Goal: Communication & Community: Answer question/provide support

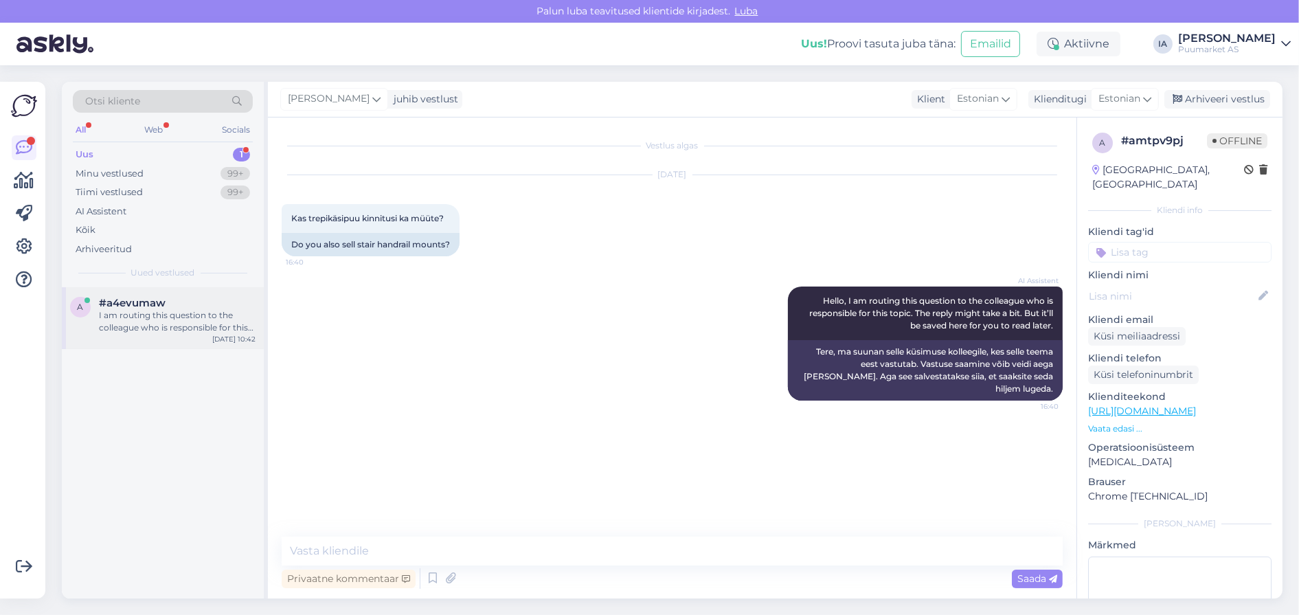
drag, startPoint x: 0, startPoint y: 0, endPoint x: 139, endPoint y: 343, distance: 370.1
click at [139, 334] on div "I am routing this question to the colleague who is responsible for this topic. …" at bounding box center [177, 321] width 157 height 25
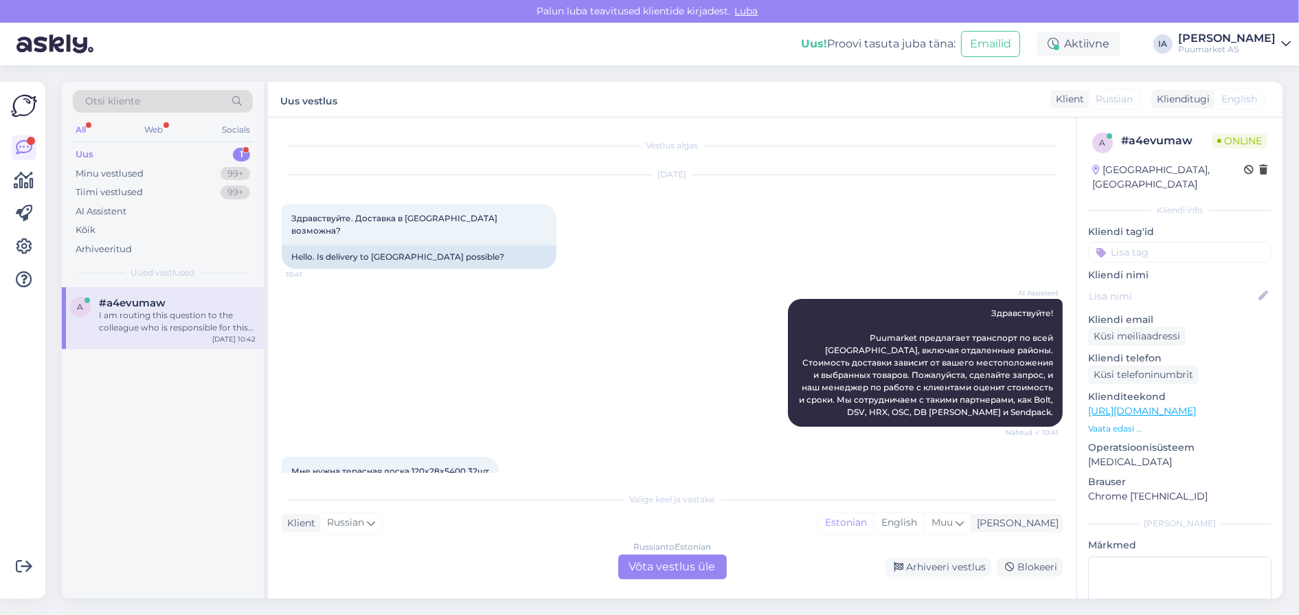
scroll to position [302, 0]
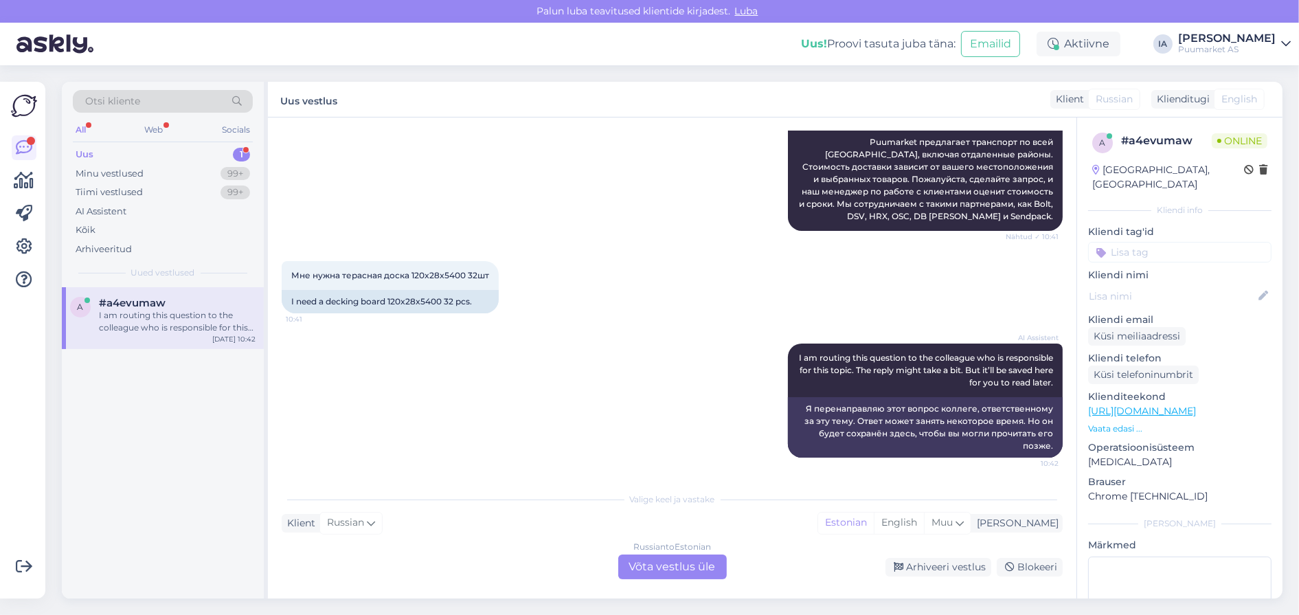
click at [696, 571] on div "Russian to Estonian Võta vestlus üle" at bounding box center [672, 566] width 109 height 25
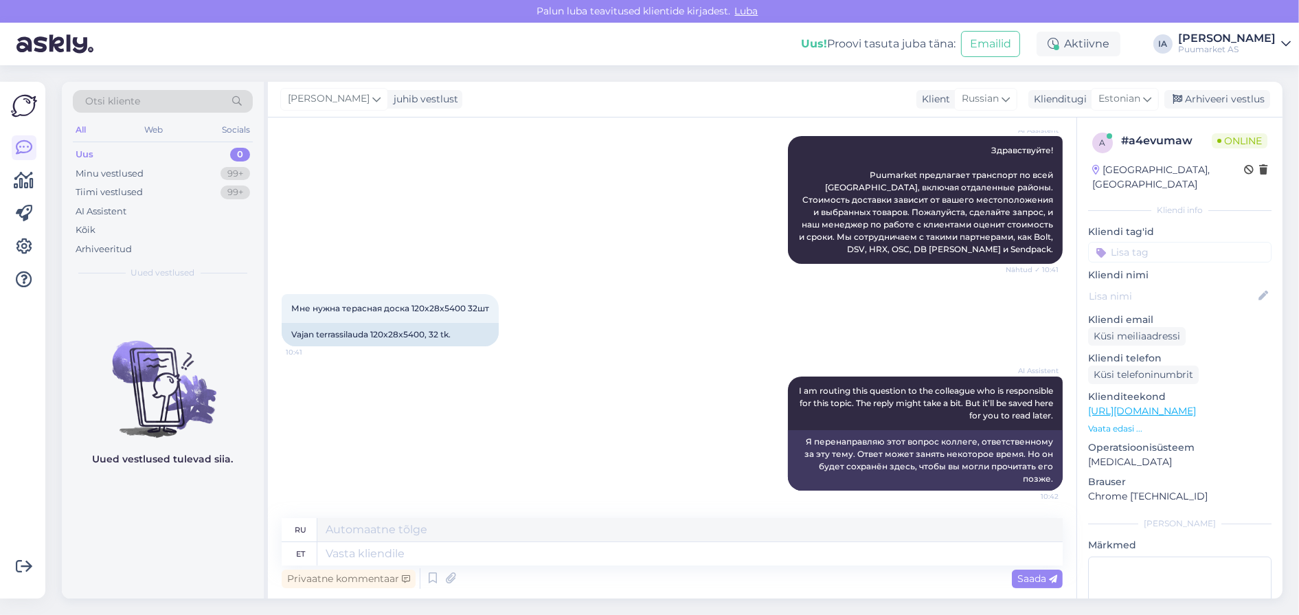
scroll to position [281, 0]
click at [475, 556] on textarea at bounding box center [689, 553] width 745 height 23
type textarea "Andke pa"
type textarea "Давать"
type textarea "Andke palun k"
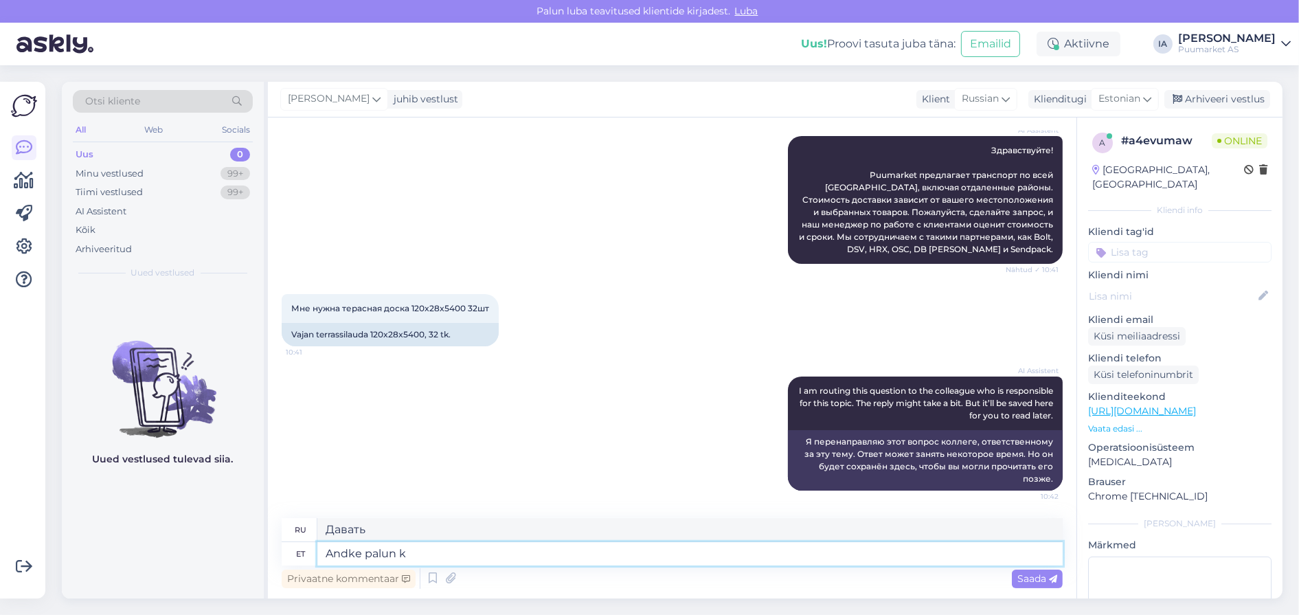
type textarea "Пожалуйста, дайте"
type textarea "Andke palun ka om"
type textarea "Пожалуйста, также дайте"
type textarea "Andke palun ka oma e"
type textarea "Пожалуйста, дайте и свой."
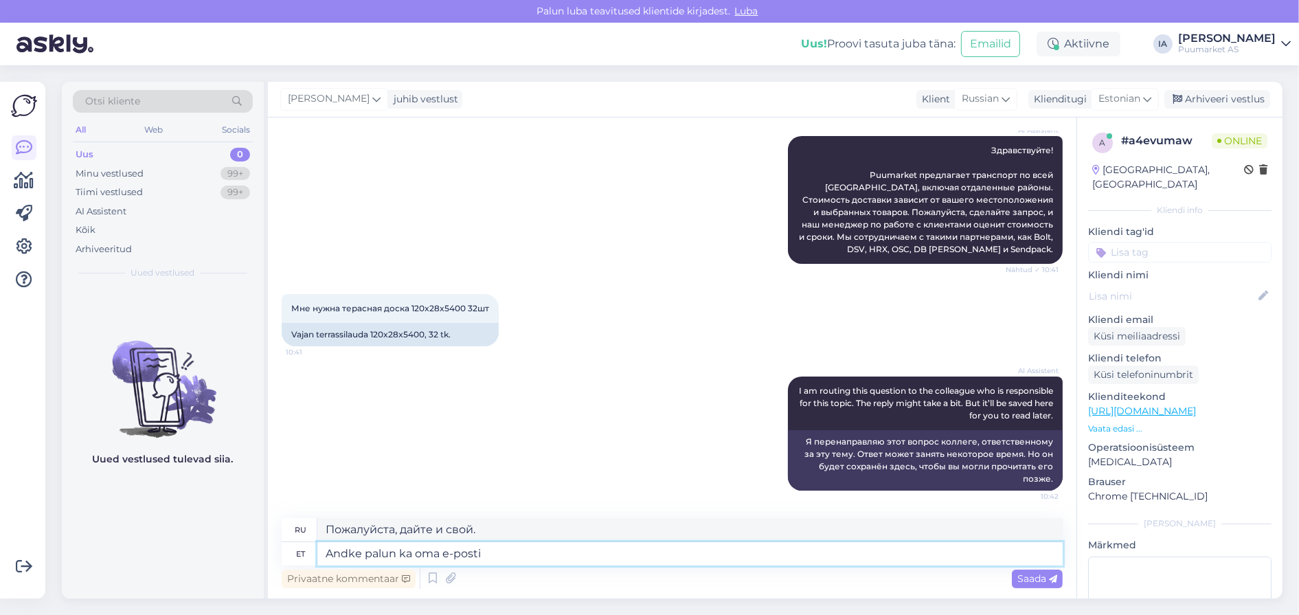
type textarea "Andke palun ka oma e-posti a"
type textarea "Пожалуйста, также укажите свой адрес электронной почты."
type textarea "Andke palun ka oma e-posti aadress, ni"
type textarea "Пожалуйста, также укажите ваш адрес электронной почты."
type textarea "Andke palun ka oma e-posti aadress, nimi ja"
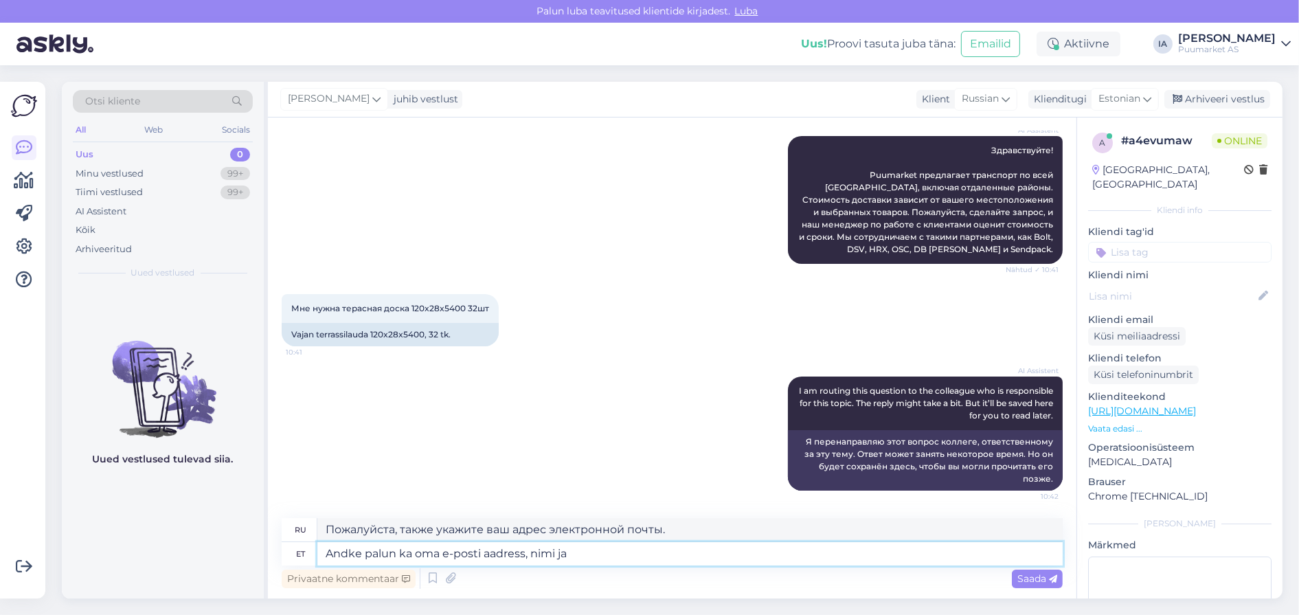
type textarea "Пожалуйста, укажите также свой адрес электронной почты и имя."
type textarea "Andke palun ka oma e-posti aadress, nimi ja a"
type textarea "Пожалуйста, также укажите ваш адрес электронной почты, имя [PERSON_NAME]"
type textarea "Andke palun ka oma e-posti aadress, nimi ja aadress, ku"
type textarea "Пожалуйста, также укажите ваш адрес электронной почты, имя и адрес."
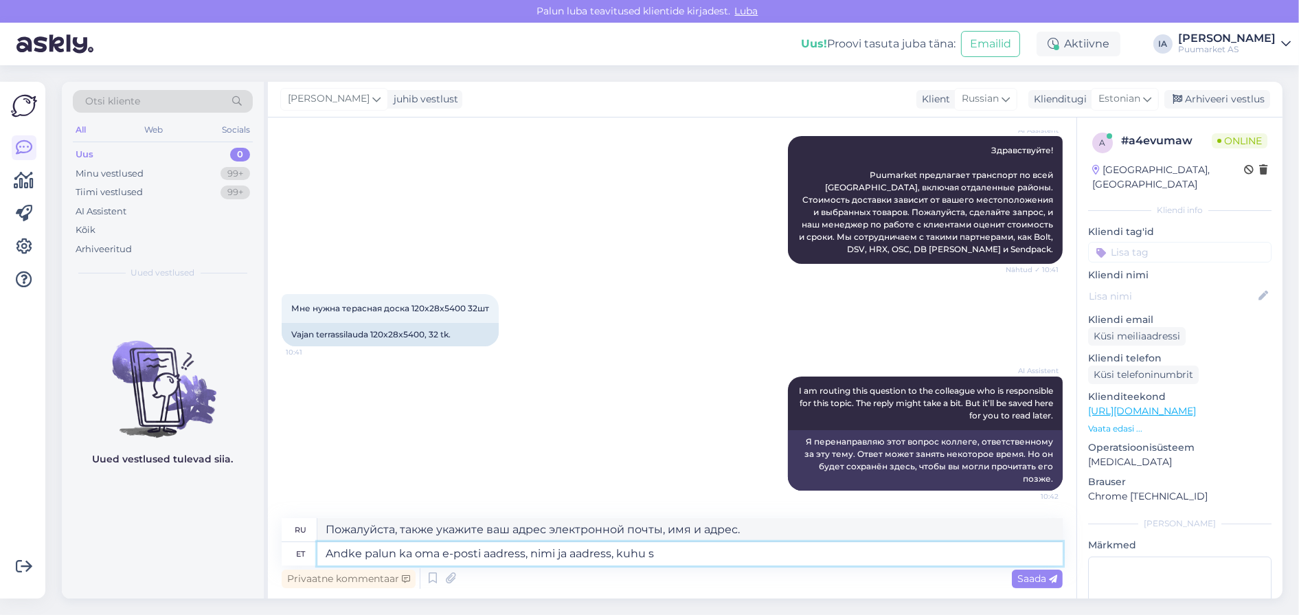
type textarea "Andke palun ka oma e-posti aadress, nimi ja aadress, kuhu so"
type textarea "Пожалуйста, также укажите свой адрес электронной почты, имя и адрес, по котором…"
type textarea "Andke palun ka oma e-posti aadress, nimi ja aadress, kuhu soovite."
type textarea "Укажите также свой адрес электронной почты, имя и адрес, на который вы хотите п…"
type textarea "Andke palun ka oma e-posti aadress, nimi ja aadress, kuhu soovite."
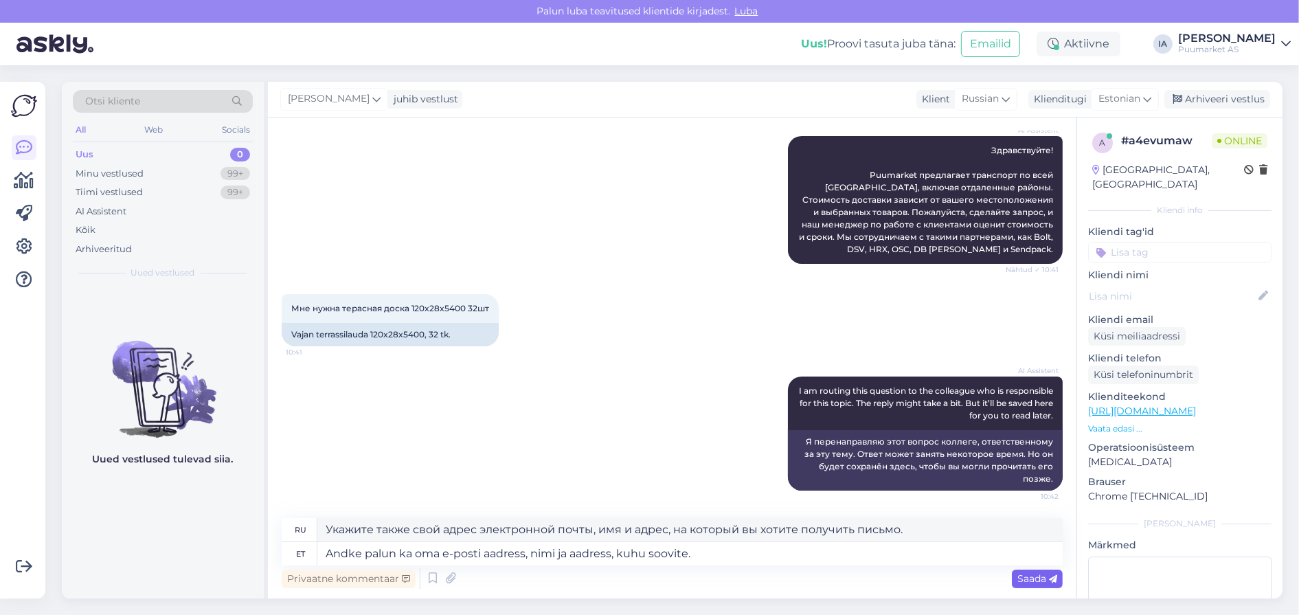
click at [1037, 572] on span "Saada" at bounding box center [1037, 578] width 40 height 12
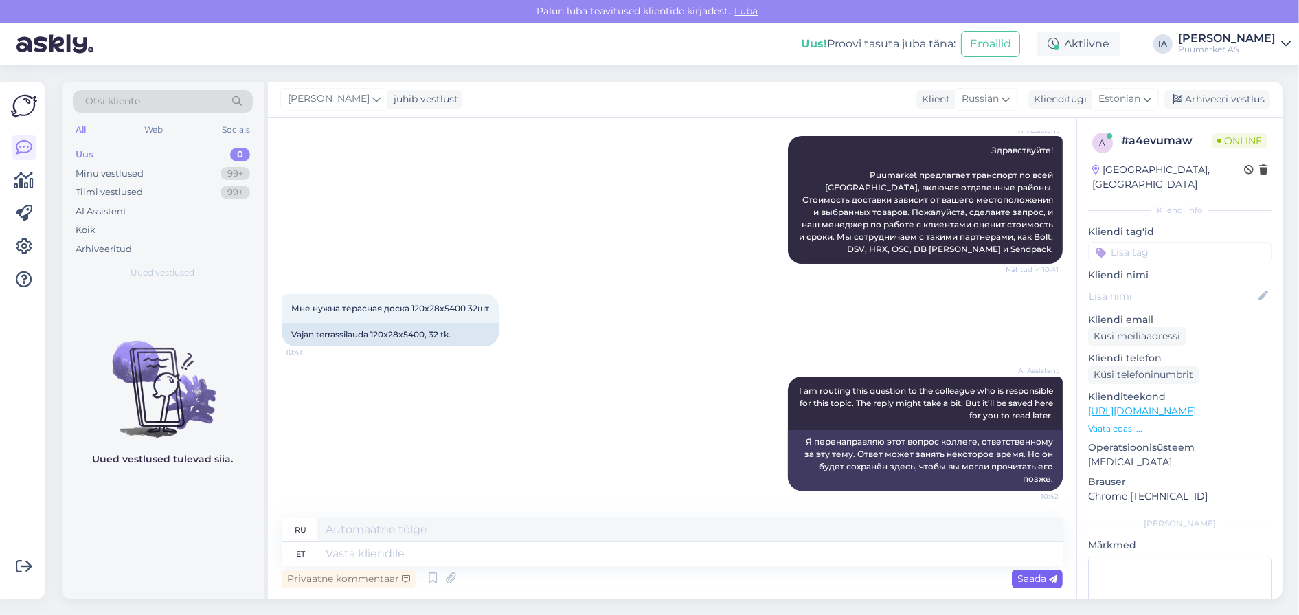
scroll to position [416, 0]
